Goal: Obtain resource: Download file/media

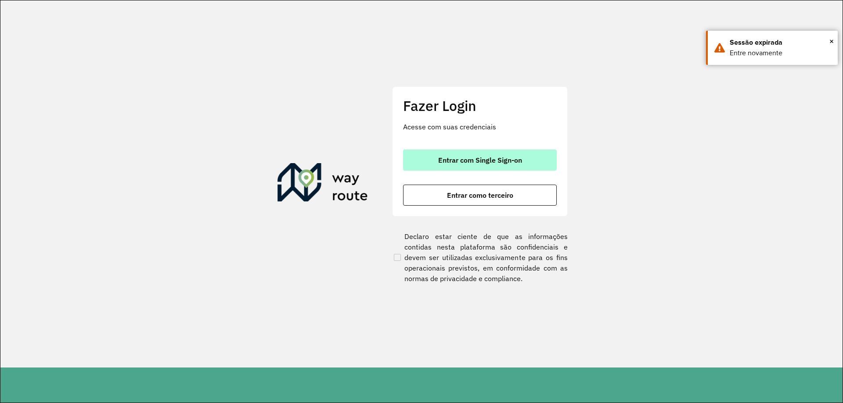
click at [539, 158] on button "Entrar com Single Sign-on" at bounding box center [480, 160] width 154 height 21
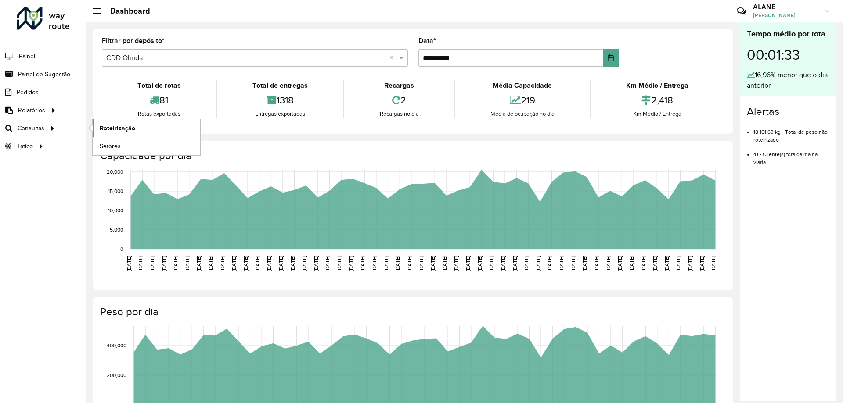
click at [121, 128] on span "Roteirização" at bounding box center [118, 128] width 36 height 9
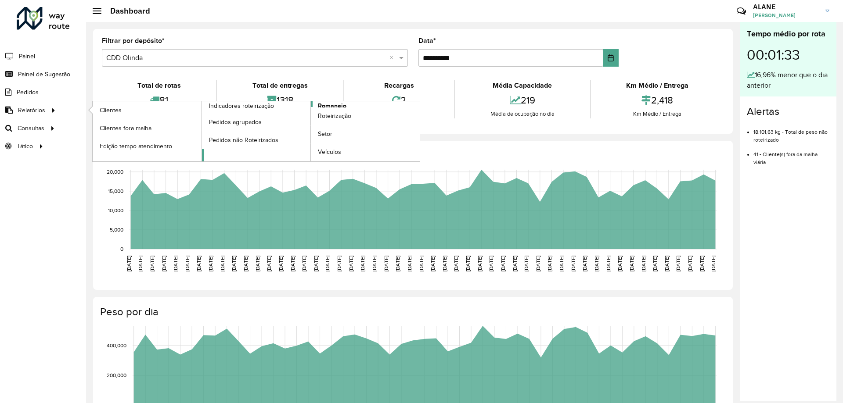
click at [341, 104] on span "Romaneio" at bounding box center [332, 105] width 29 height 9
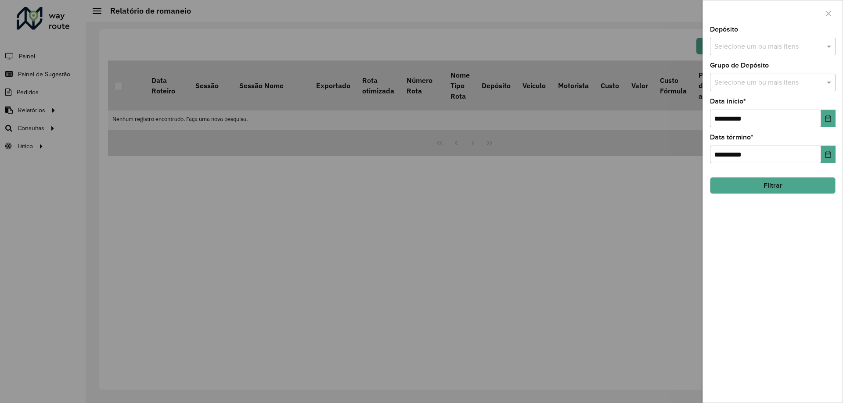
click at [736, 39] on div "Selecione um ou mais itens" at bounding box center [773, 47] width 126 height 18
click at [732, 99] on div "CDD Olinda" at bounding box center [772, 105] width 125 height 15
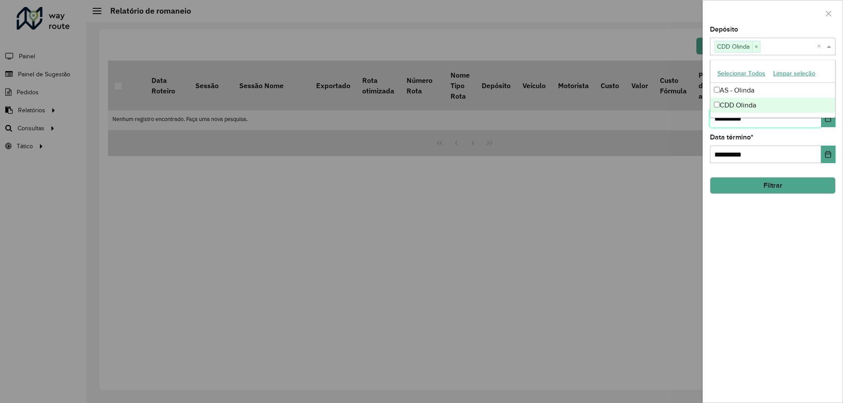
click at [757, 119] on input "**********" at bounding box center [765, 119] width 111 height 18
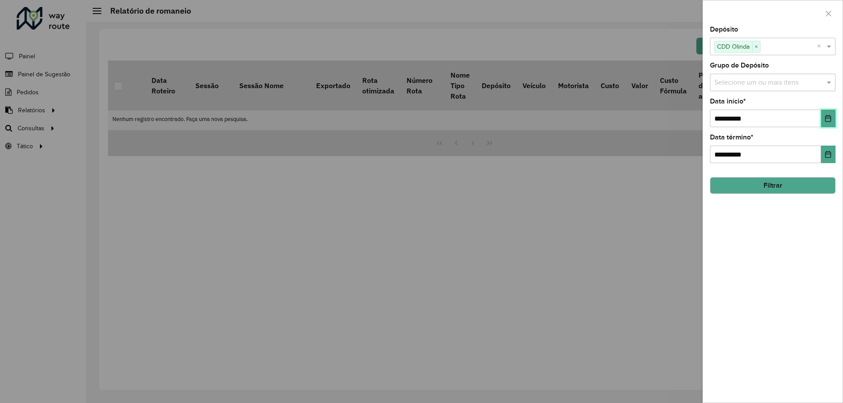
click at [828, 118] on icon "Choose Date" at bounding box center [828, 118] width 6 height 7
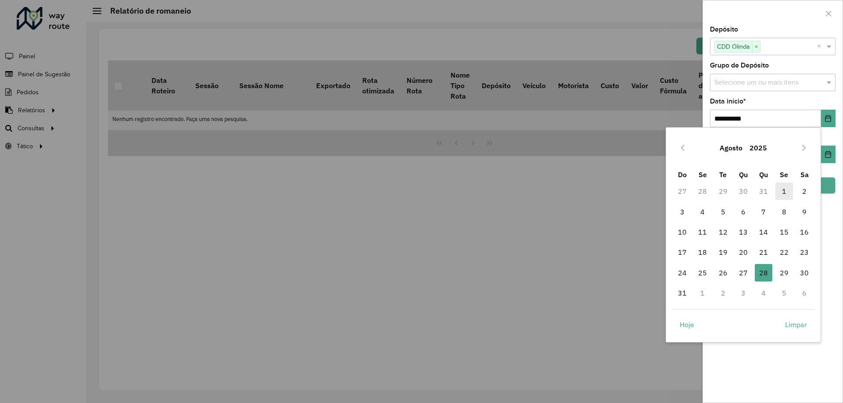
click at [785, 190] on span "1" at bounding box center [784, 192] width 18 height 18
type input "**********"
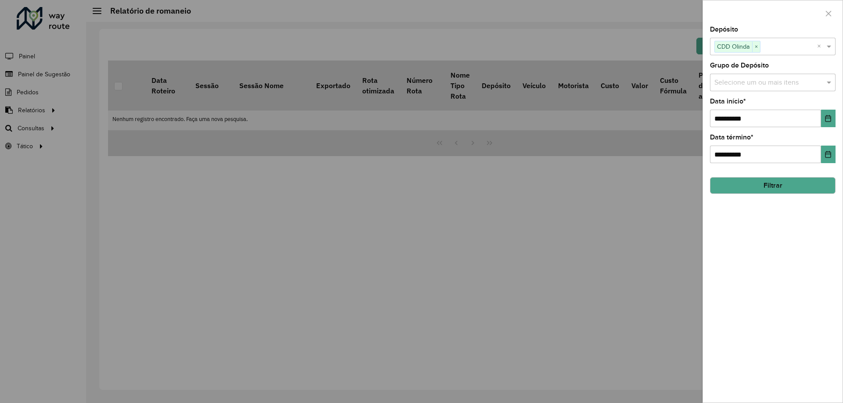
click at [782, 187] on button "Filtrar" at bounding box center [773, 185] width 126 height 17
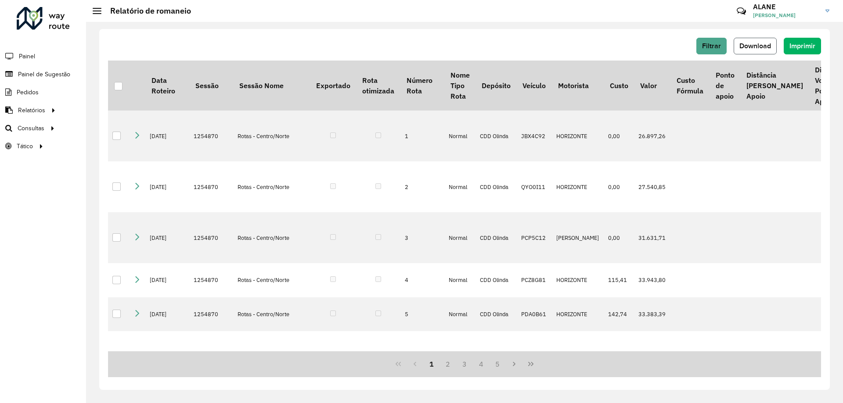
click at [749, 49] on span "Download" at bounding box center [755, 45] width 32 height 7
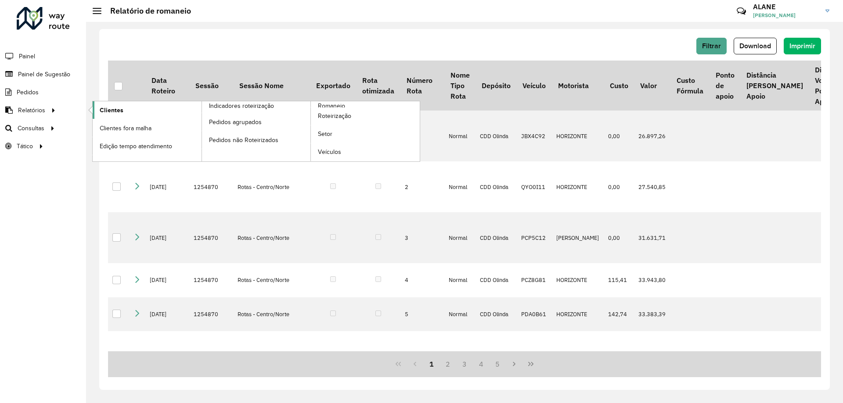
click at [113, 108] on span "Clientes" at bounding box center [112, 110] width 24 height 9
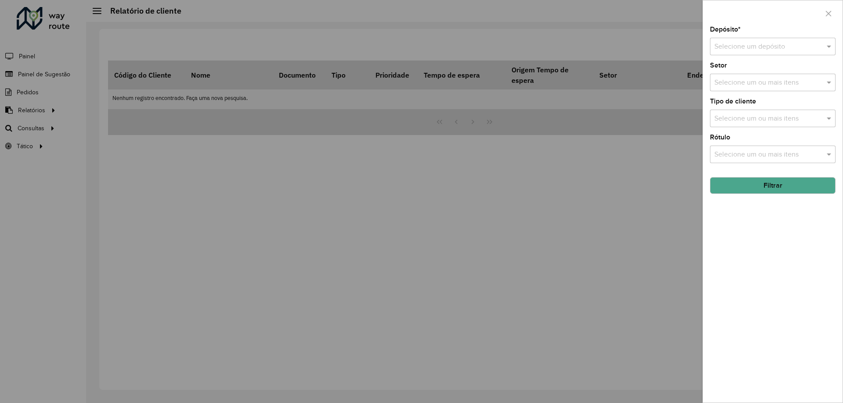
click at [716, 42] on input "text" at bounding box center [763, 47] width 99 height 11
click at [724, 89] on span "CDD Olinda" at bounding box center [732, 86] width 36 height 7
click at [794, 186] on button "Filtrar" at bounding box center [773, 185] width 126 height 17
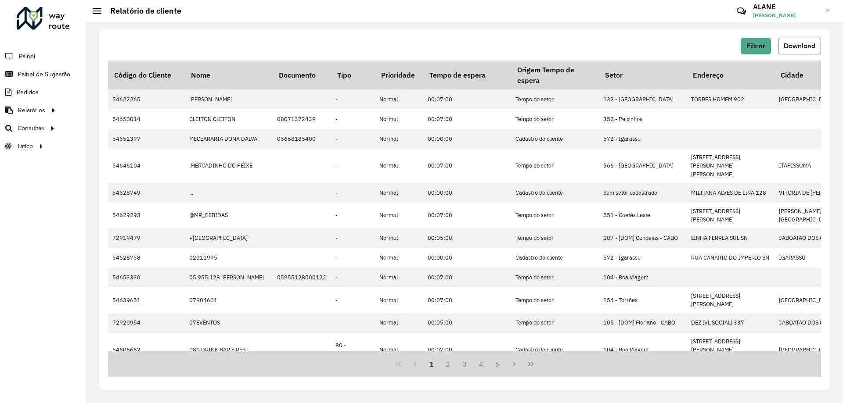
click at [793, 49] on span "Download" at bounding box center [799, 45] width 32 height 7
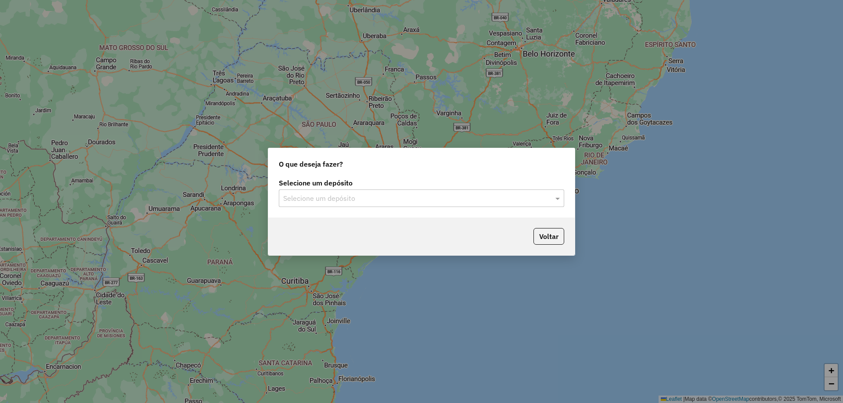
click at [305, 201] on input "text" at bounding box center [412, 199] width 259 height 11
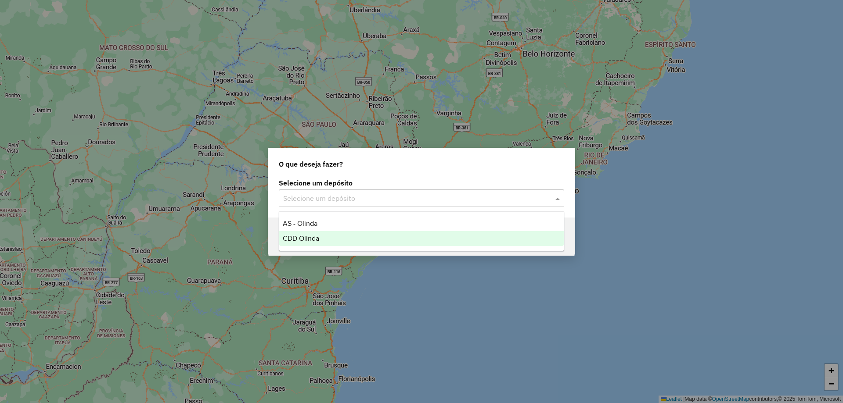
click at [313, 234] on div "CDD Olinda" at bounding box center [421, 238] width 284 height 15
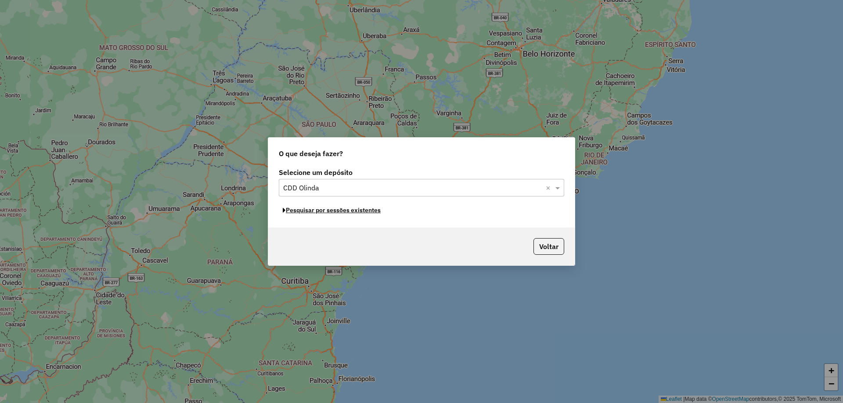
click at [323, 214] on button "Pesquisar por sessões existentes" at bounding box center [332, 211] width 106 height 14
